Goal: Information Seeking & Learning: Learn about a topic

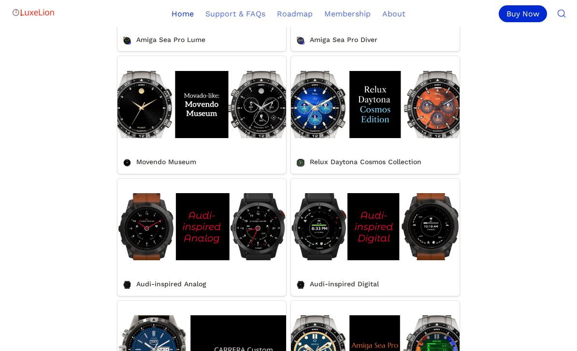
scroll to position [571, 0]
click at [248, 256] on link "Audi-inspired Analog" at bounding box center [201, 237] width 169 height 117
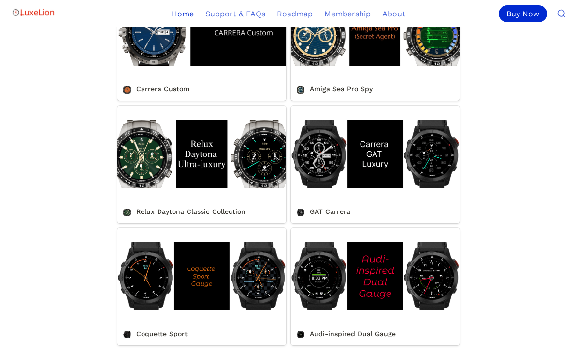
scroll to position [889, 0]
click at [256, 190] on link "Relux Daytona Classic Collection" at bounding box center [201, 164] width 169 height 117
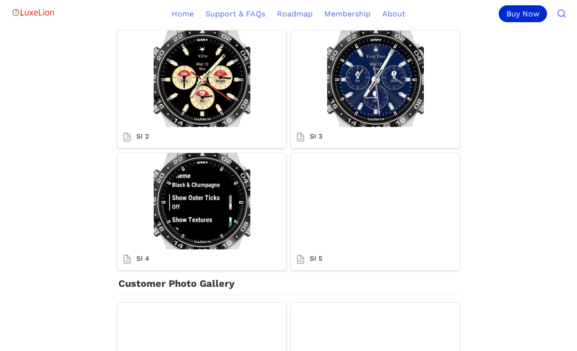
scroll to position [1531, 0]
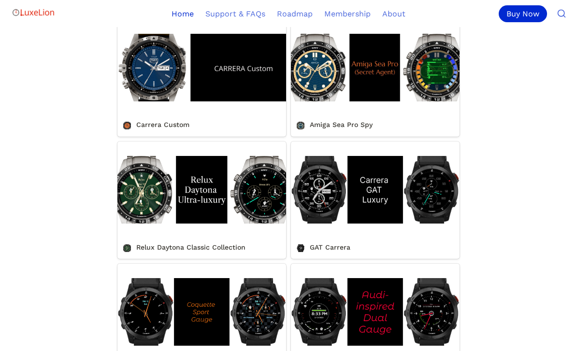
scroll to position [853, 0]
click at [437, 209] on link "GAT Carrera" at bounding box center [375, 200] width 169 height 117
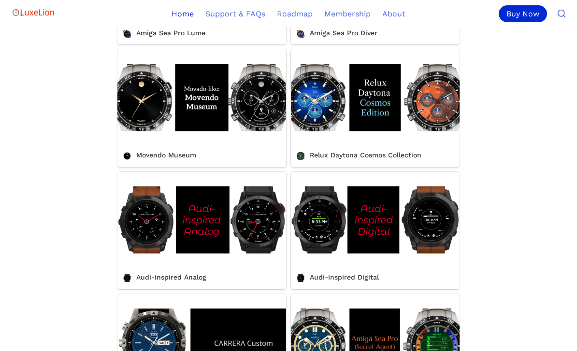
scroll to position [579, 0]
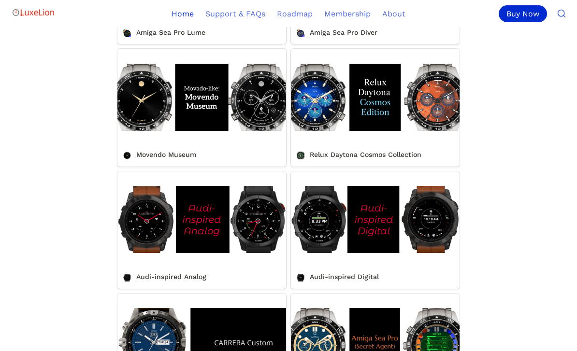
click at [267, 131] on link "Movendo Museum" at bounding box center [201, 107] width 169 height 117
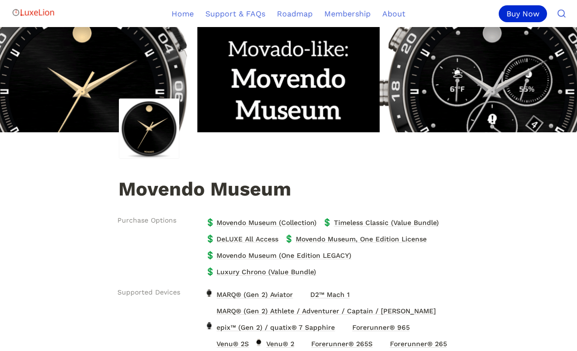
click at [540, 89] on img at bounding box center [288, 79] width 577 height 105
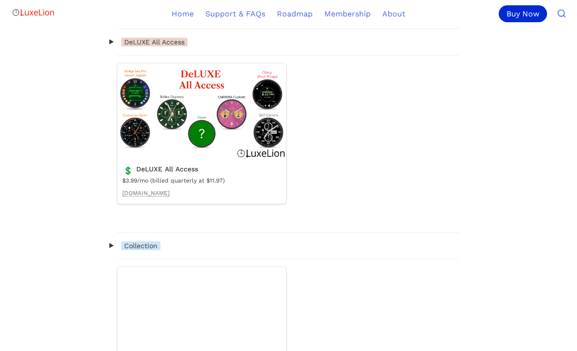
scroll to position [1083, 0]
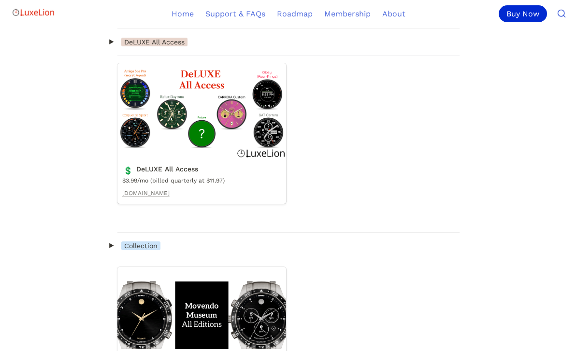
click at [145, 324] on link "Movendo Museum (Collection)" at bounding box center [201, 337] width 169 height 141
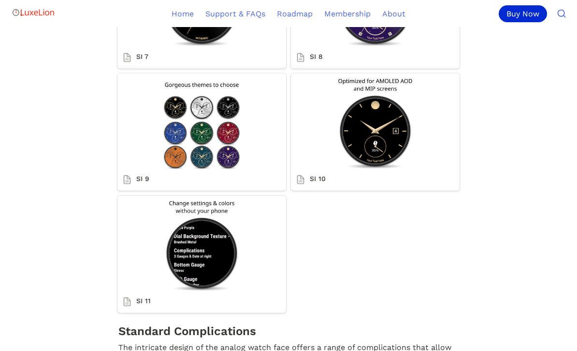
scroll to position [2116, 0]
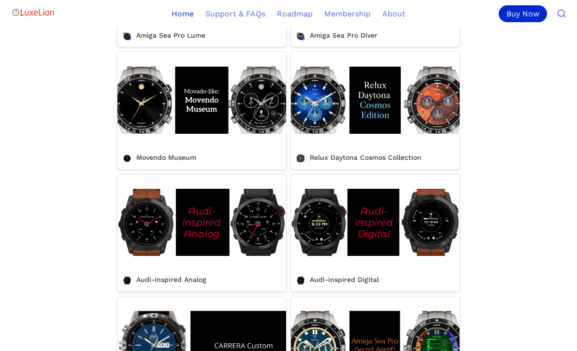
scroll to position [576, 0]
click at [446, 128] on link "Relux Daytona Cosmos Collection" at bounding box center [375, 110] width 169 height 117
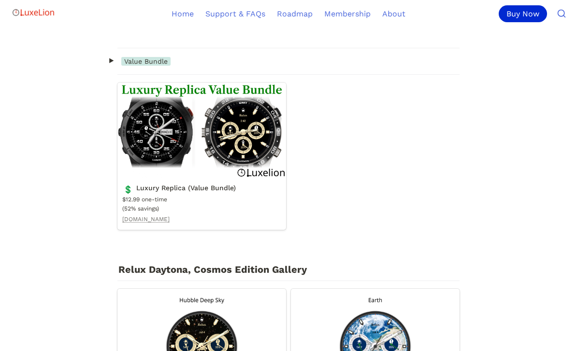
scroll to position [1145, 0]
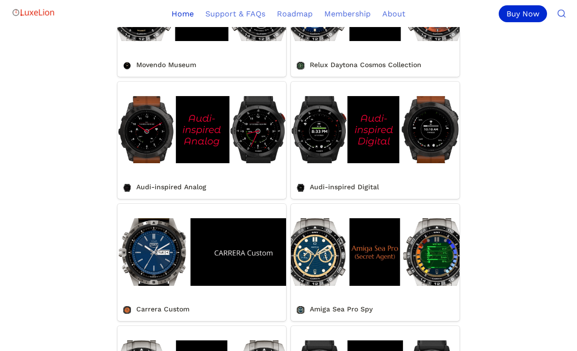
scroll to position [670, 0]
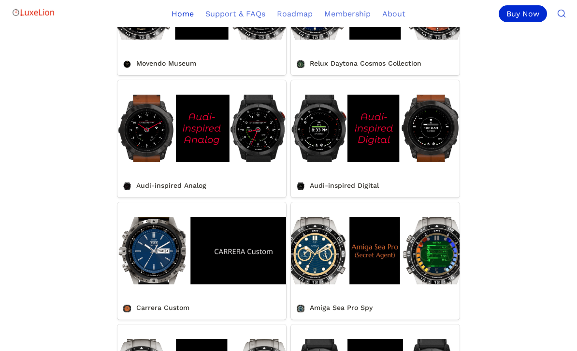
click at [142, 151] on link "Audi-inspired Analog" at bounding box center [201, 138] width 169 height 117
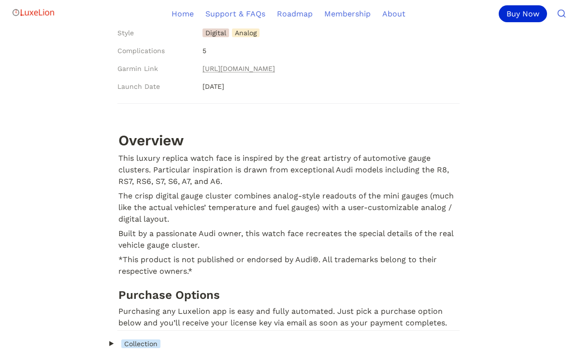
scroll to position [473, 0]
